Goal: Information Seeking & Learning: Find specific fact

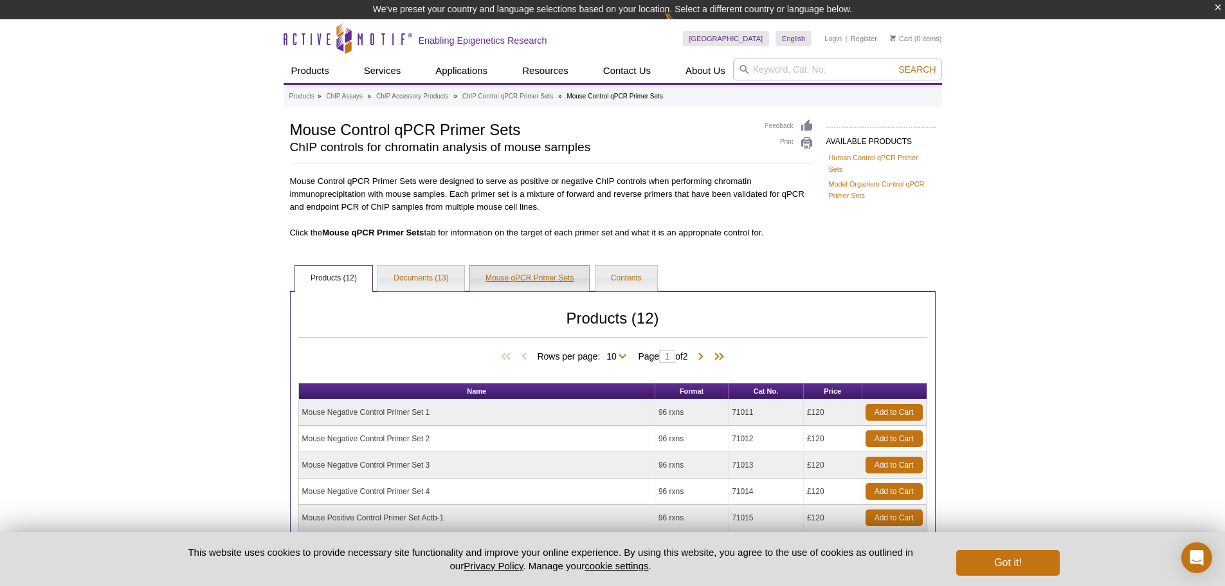
click at [530, 280] on link "Mouse qPCR Primer Sets" at bounding box center [529, 279] width 119 height 26
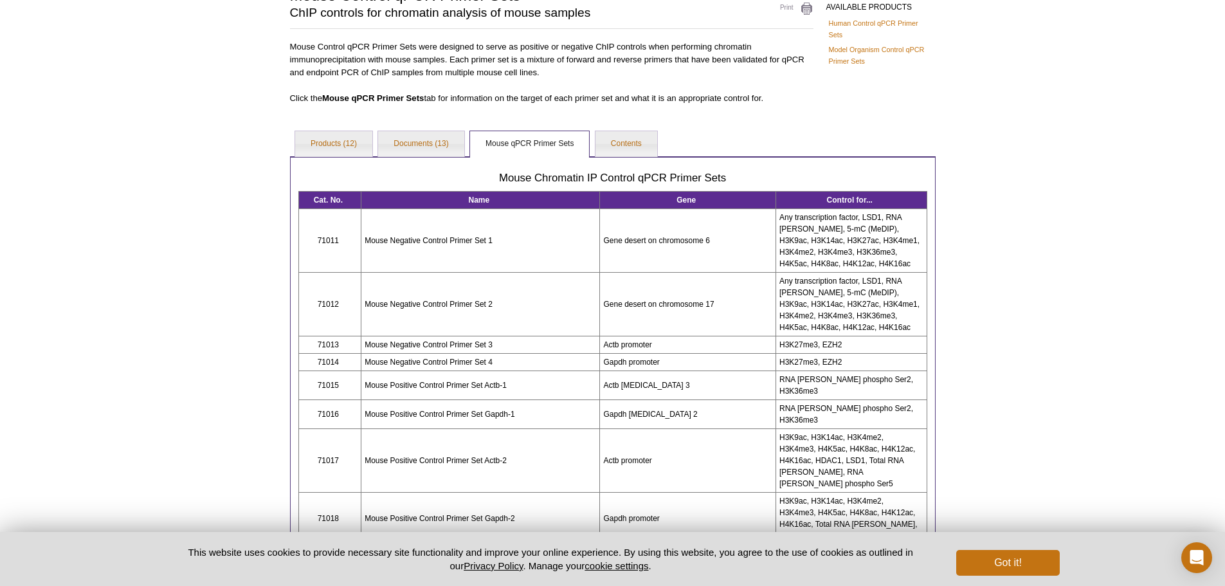
scroll to position [116, 0]
click at [326, 242] on td "71011" at bounding box center [329, 240] width 63 height 64
click at [507, 277] on td "Mouse Negative Control Primer Set 2" at bounding box center [480, 304] width 239 height 64
click at [318, 240] on td "71011" at bounding box center [329, 240] width 63 height 64
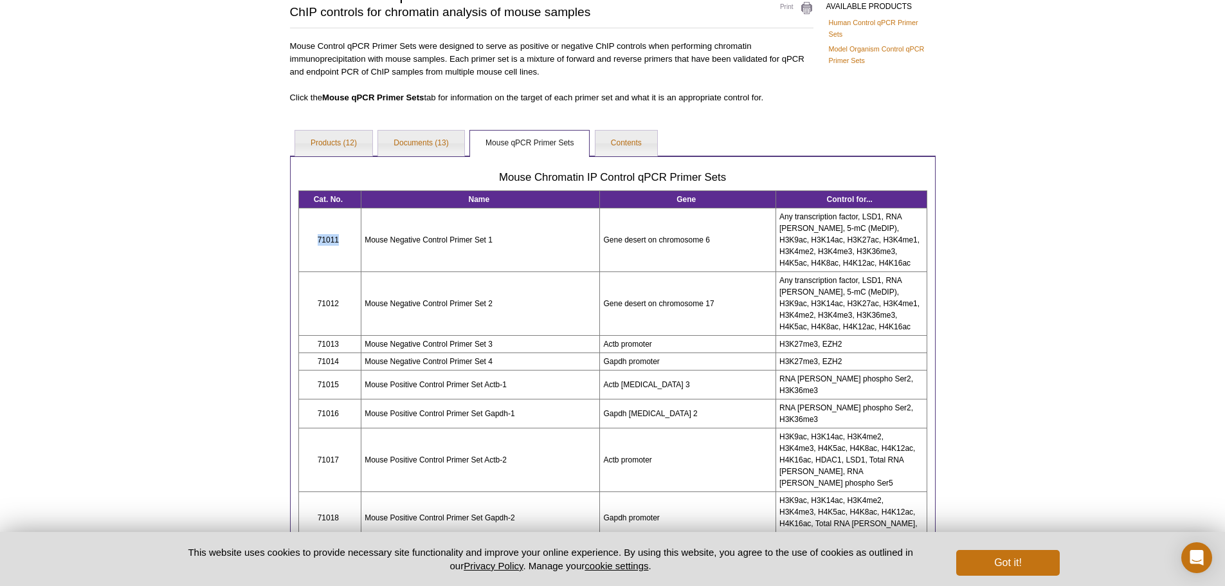
drag, startPoint x: 318, startPoint y: 239, endPoint x: 339, endPoint y: 239, distance: 21.9
click at [339, 239] on td "71011" at bounding box center [329, 240] width 63 height 64
copy td "71011"
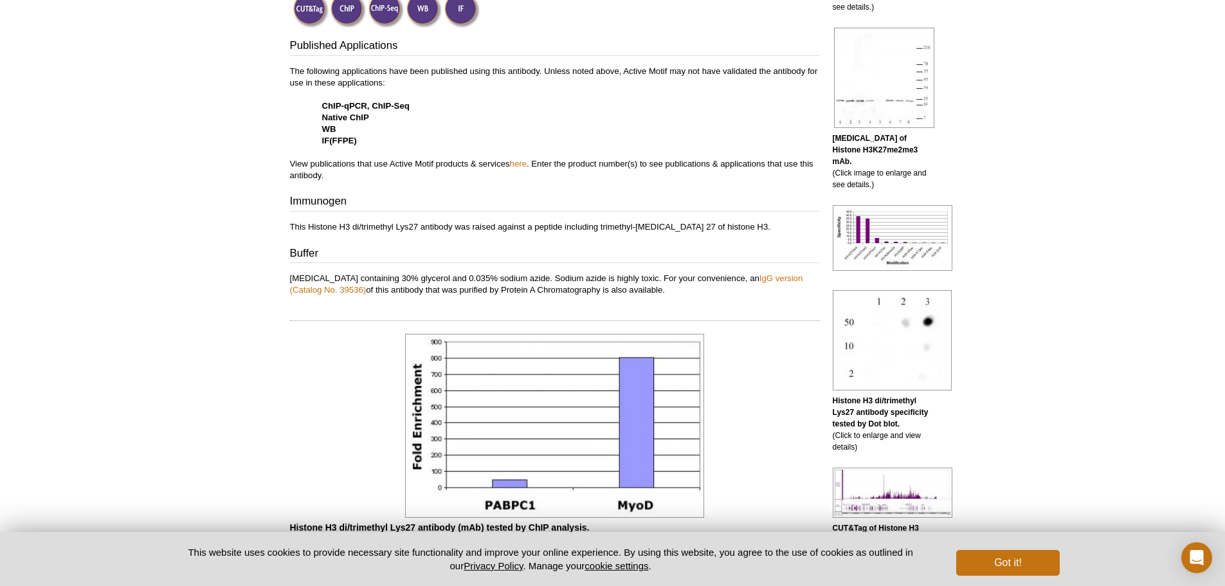
scroll to position [30, 0]
